Goal: Use online tool/utility

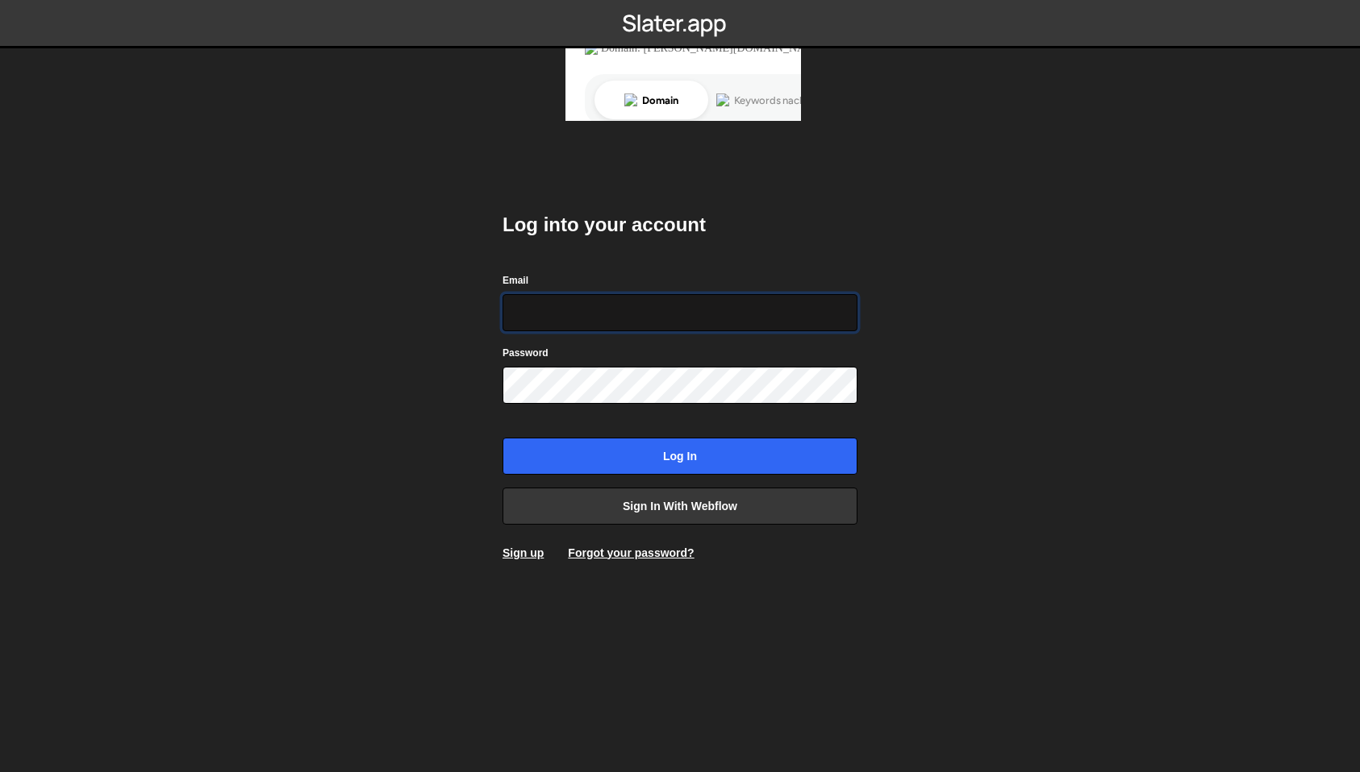
type input "[EMAIL_ADDRESS][DOMAIN_NAME]"
click at [502, 438] on input "Log in" at bounding box center [679, 456] width 355 height 37
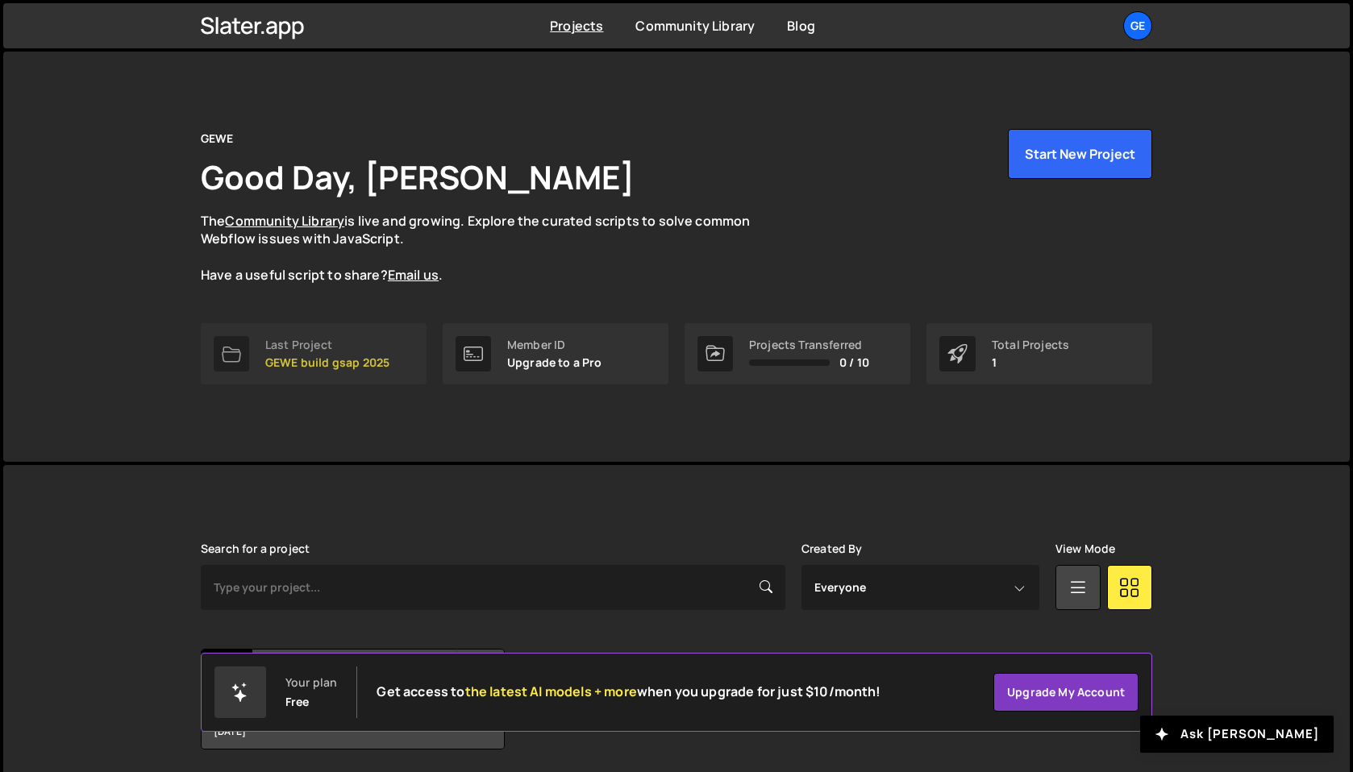
click at [308, 356] on p "GEWE build gsap 2025" at bounding box center [327, 362] width 124 height 13
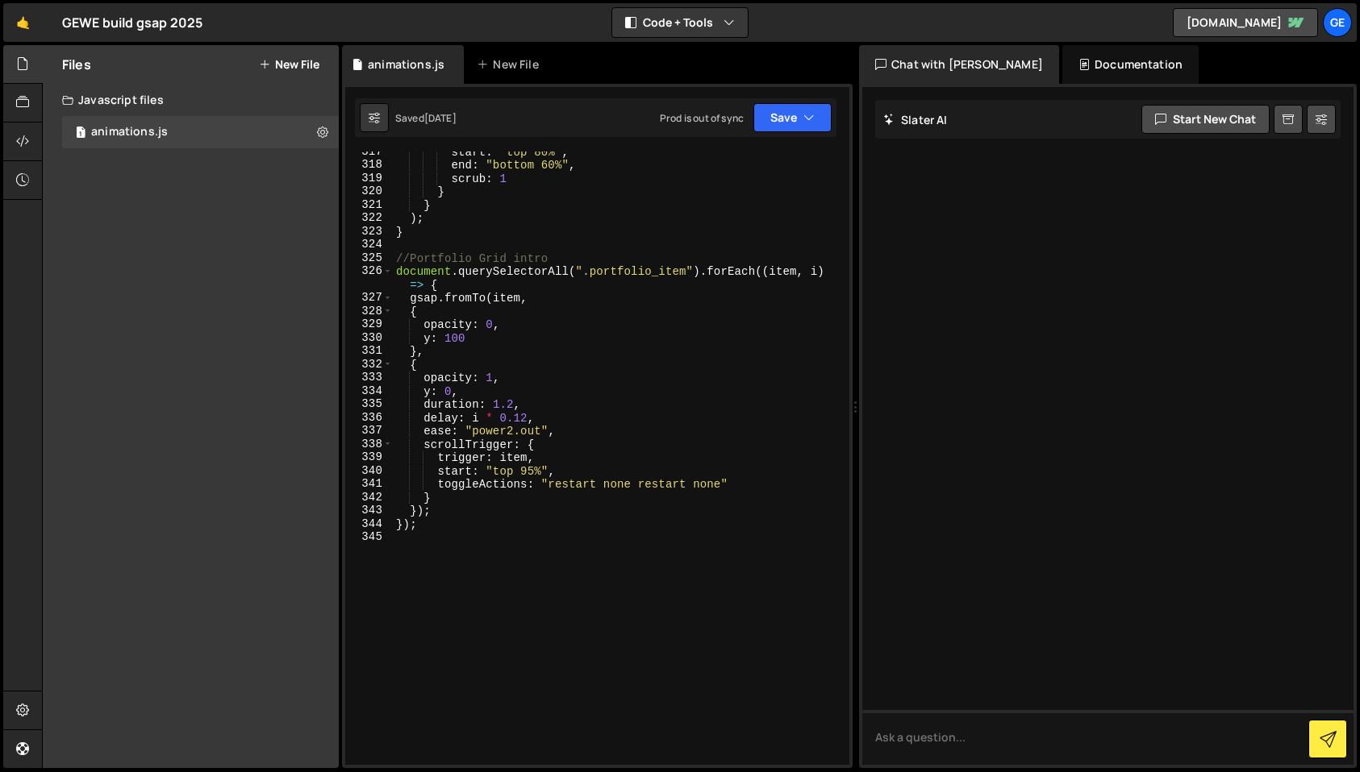
scroll to position [4516, 0]
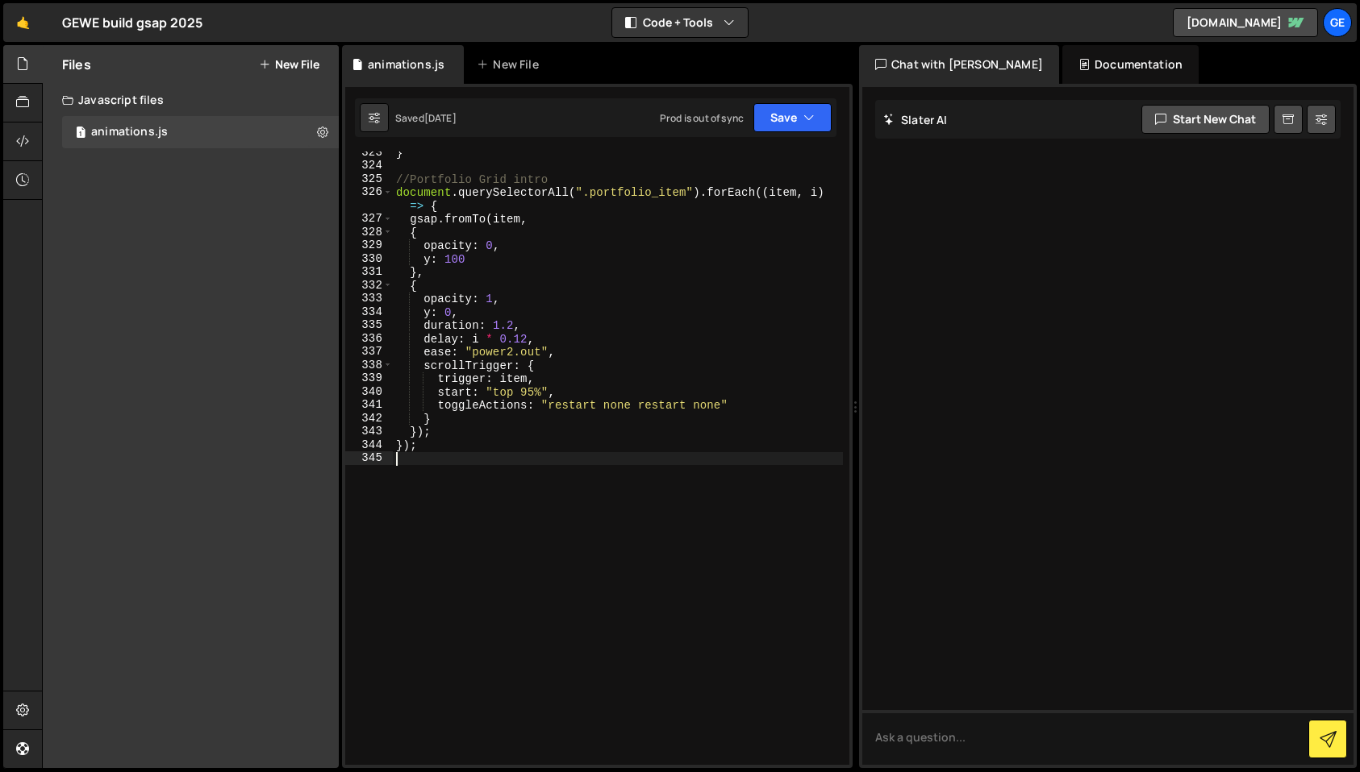
click at [441, 458] on div "} //Portfolio Grid intro document . querySelectorAll ( ".portfolio_item" ) . fo…" at bounding box center [618, 466] width 450 height 640
type textarea "7"
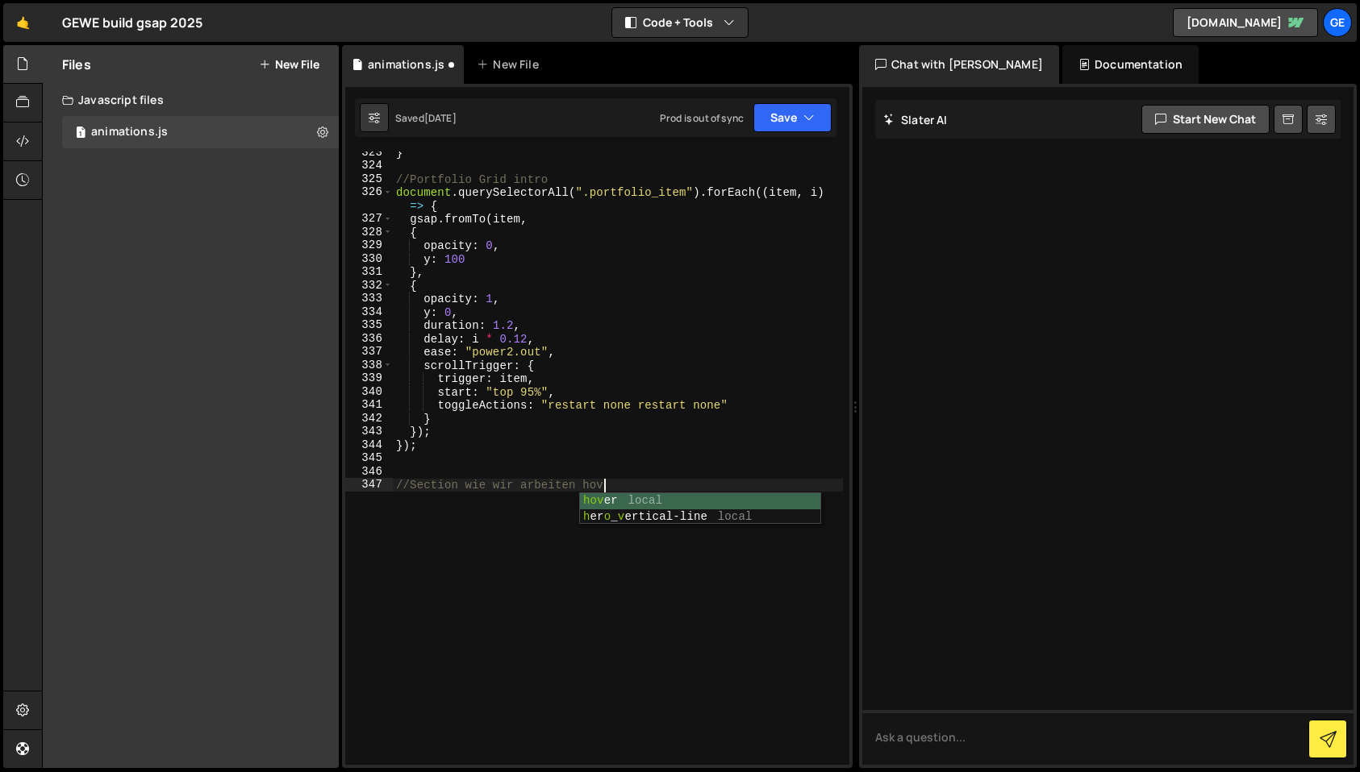
type textarea "//Section wie wir arbeiten hover"
paste textarea
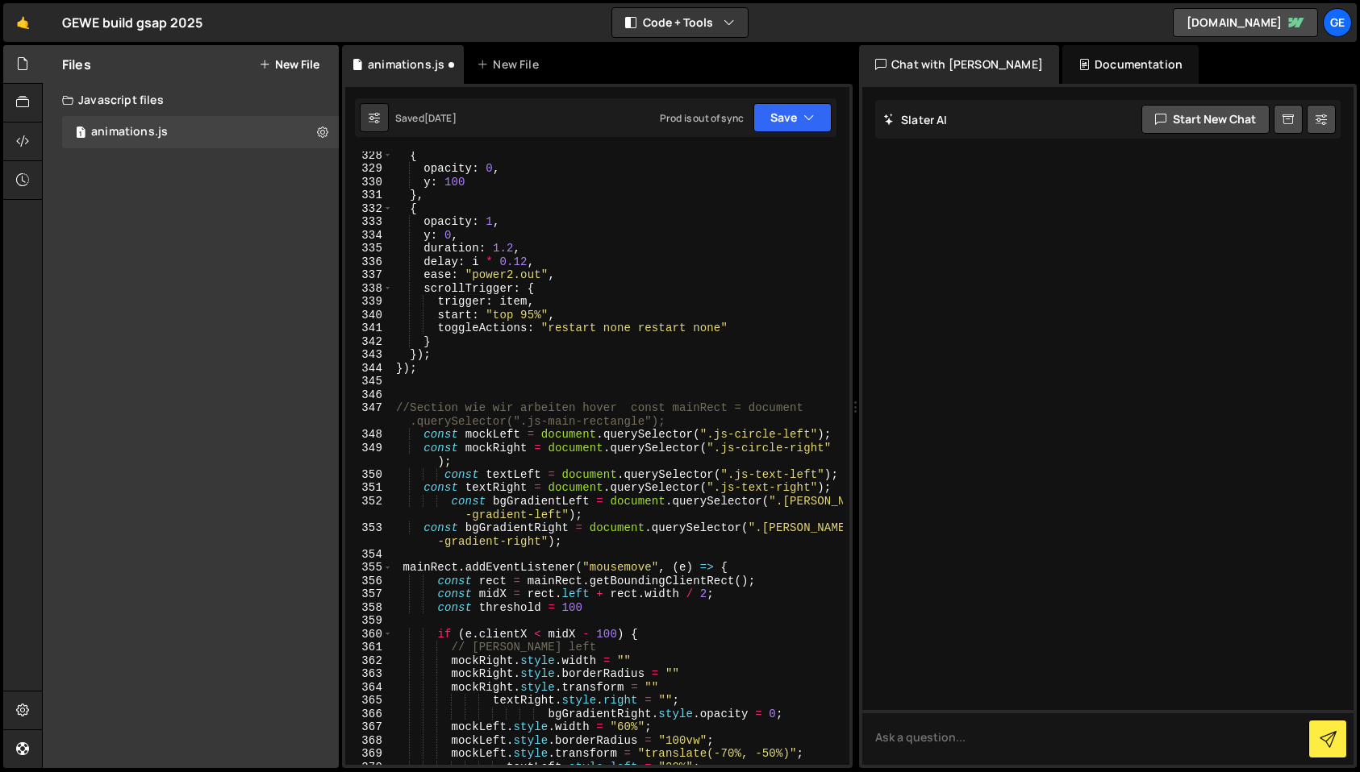
scroll to position [4592, 0]
type textarea "//Section wie wir arbeiten hover"
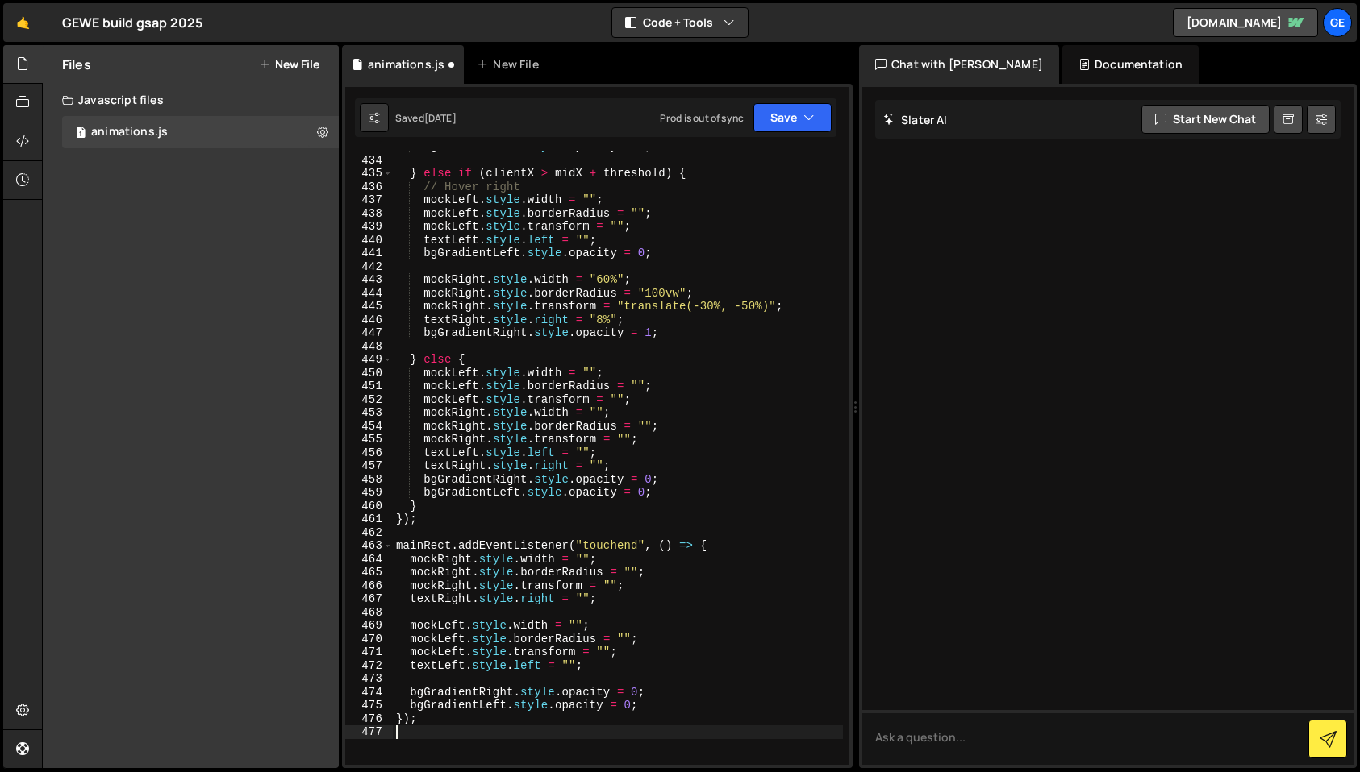
scroll to position [6025, 0]
drag, startPoint x: 606, startPoint y: 325, endPoint x: 577, endPoint y: 339, distance: 31.7
click at [606, 325] on div "bgGradientLeft . style . opacity = 1 ; } else if ( clientX > midX + threshold )…" at bounding box center [618, 460] width 450 height 640
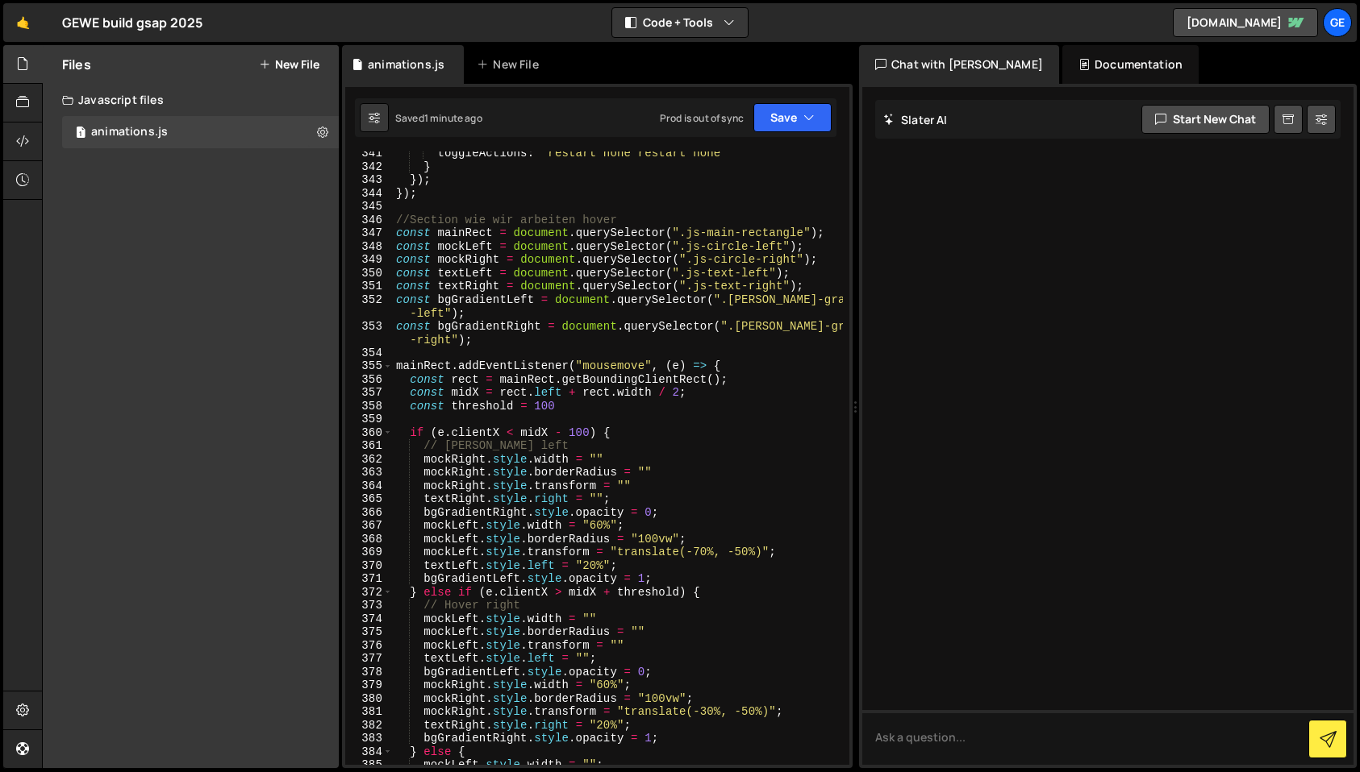
scroll to position [4770, 0]
click at [457, 231] on div "toggleActions : "restart none restart none" } }) ; }) ; //Section wie wir arbei…" at bounding box center [618, 465] width 450 height 640
type textarea "const mainRect = document.querySelector(".js-main-rectangle");"
click at [457, 231] on div "toggleActions : "restart none restart none" } }) ; }) ; //Section wie wir arbei…" at bounding box center [618, 465] width 450 height 640
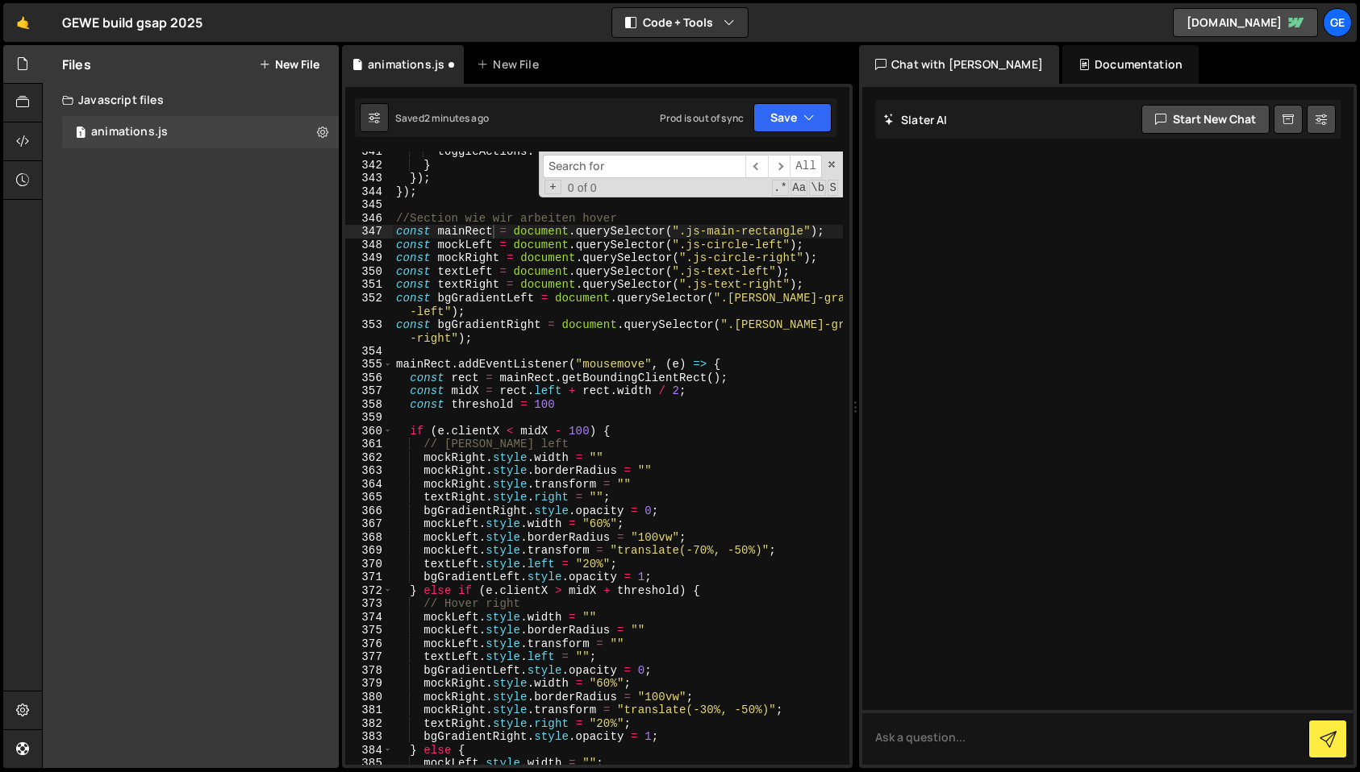
click at [585, 171] on input at bounding box center [644, 166] width 202 height 23
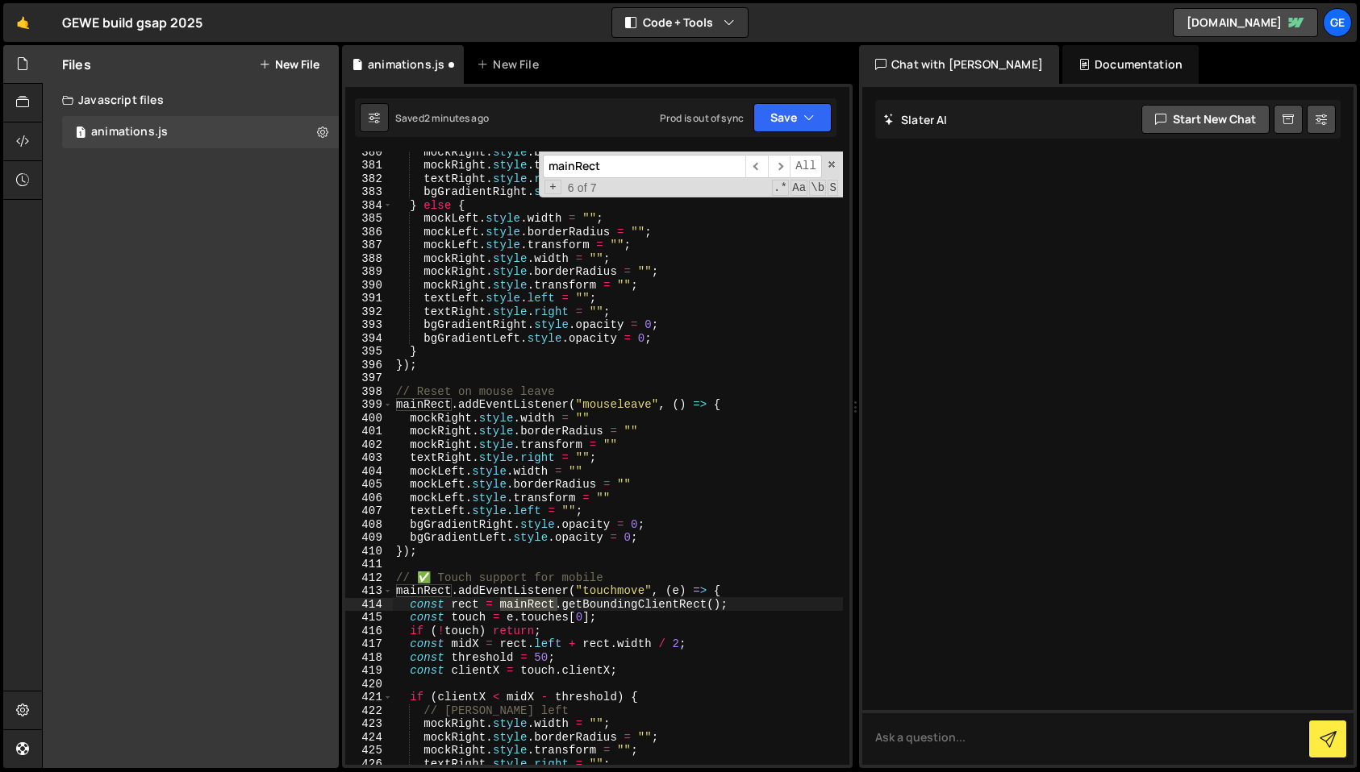
scroll to position [6119, 0]
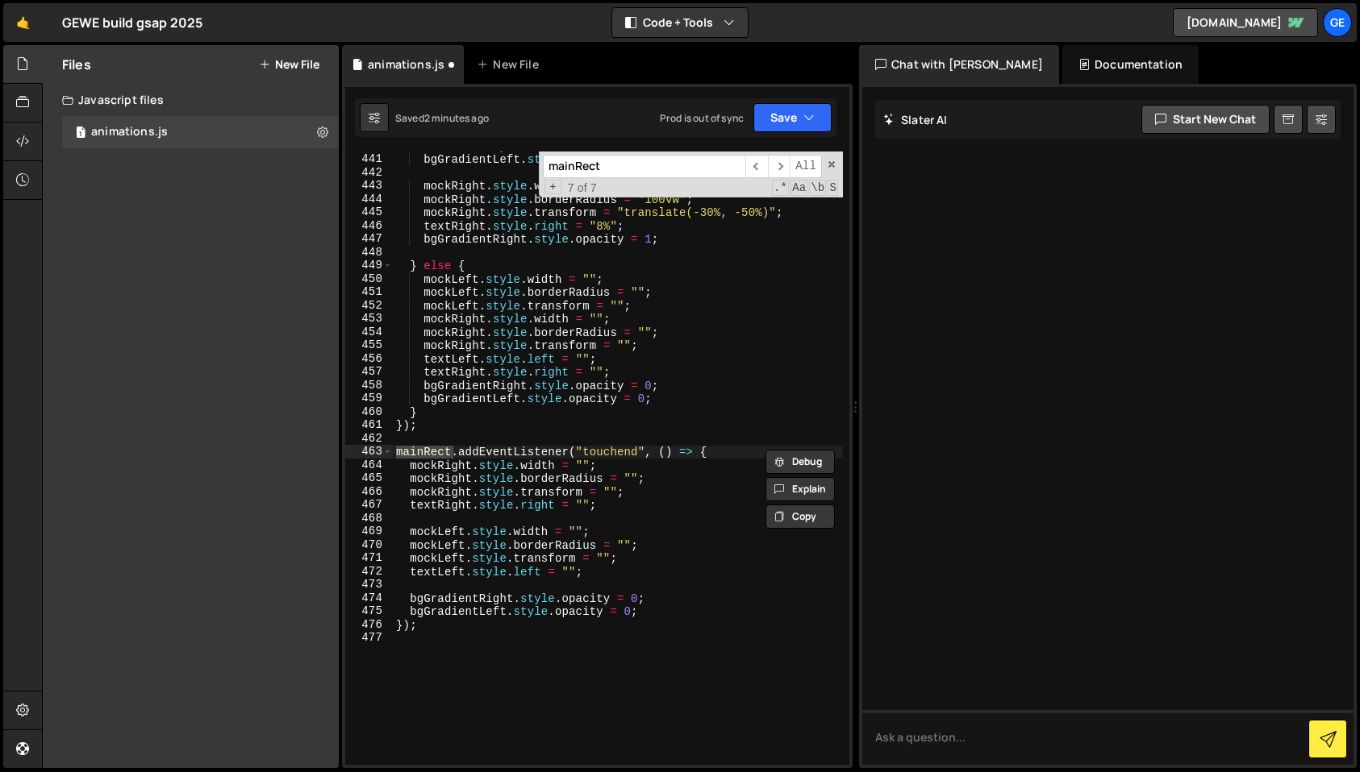
drag, startPoint x: 608, startPoint y: 171, endPoint x: 542, endPoint y: 166, distance: 66.3
click at [543, 166] on input "mainRect" at bounding box center [644, 166] width 202 height 23
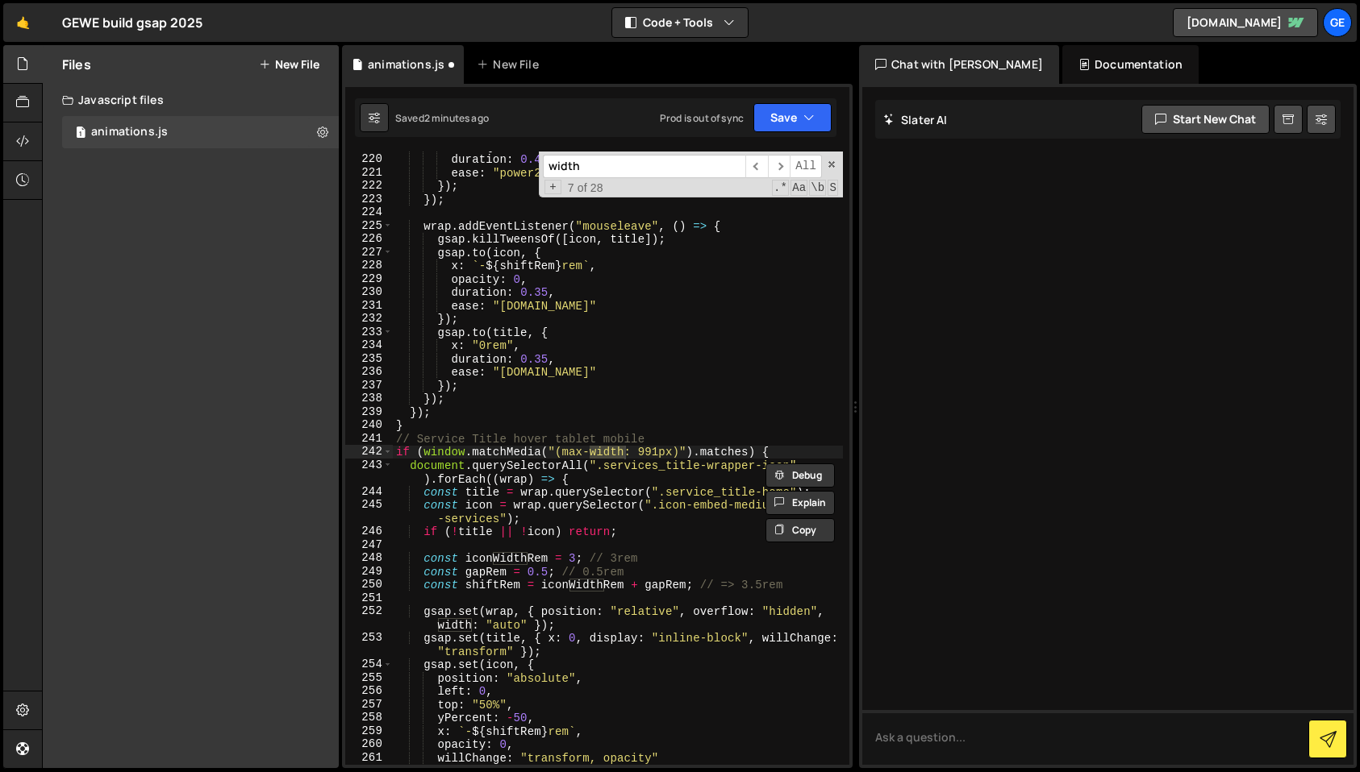
scroll to position [3086, 0]
type input "width"
click at [829, 160] on span at bounding box center [831, 164] width 11 height 11
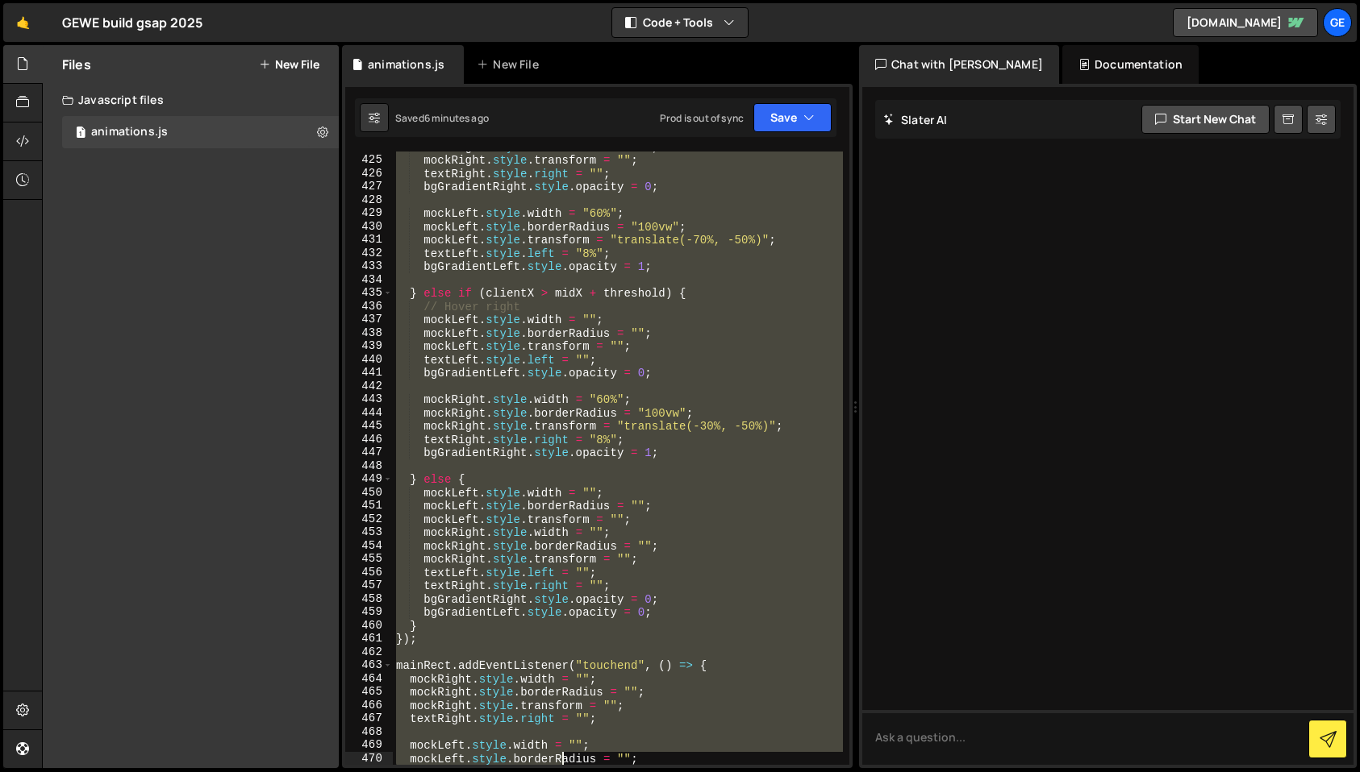
scroll to position [5999, 0]
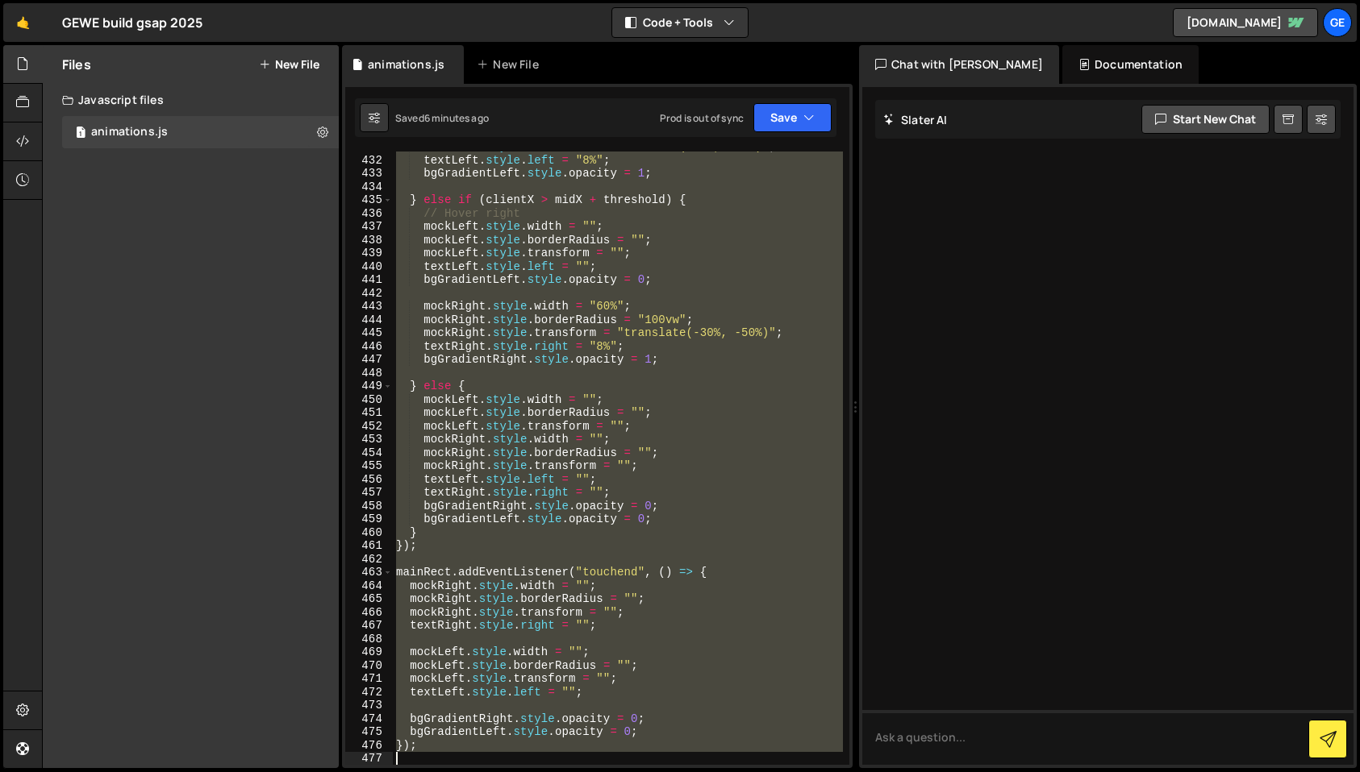
drag, startPoint x: 393, startPoint y: 365, endPoint x: 557, endPoint y: 760, distance: 427.2
click at [557, 760] on div "mockLeft . style . transform = "translate(-70%, -50%)" ; textLeft . style . lef…" at bounding box center [618, 460] width 450 height 640
type textarea "});"
